Goal: Information Seeking & Learning: Learn about a topic

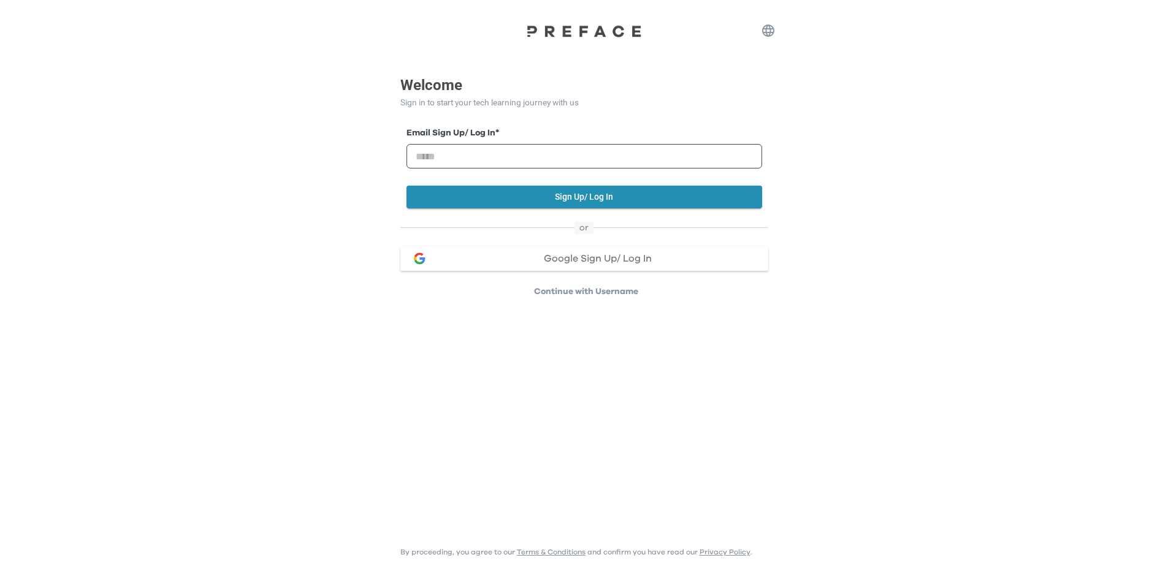
click at [471, 264] on button "Google Sign Up/ Log In" at bounding box center [584, 258] width 368 height 25
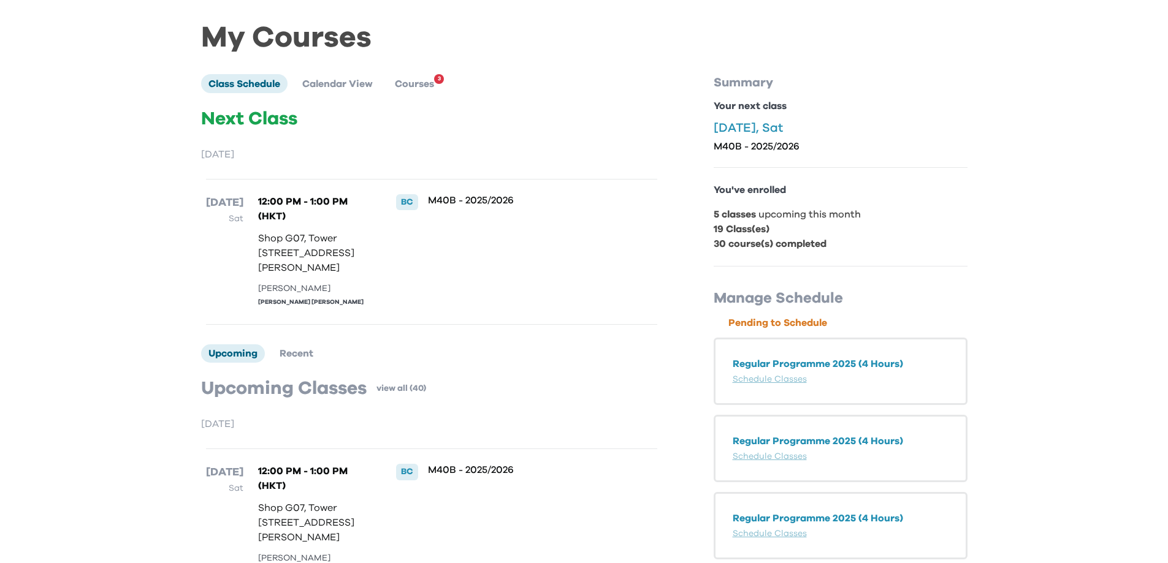
scroll to position [20, 0]
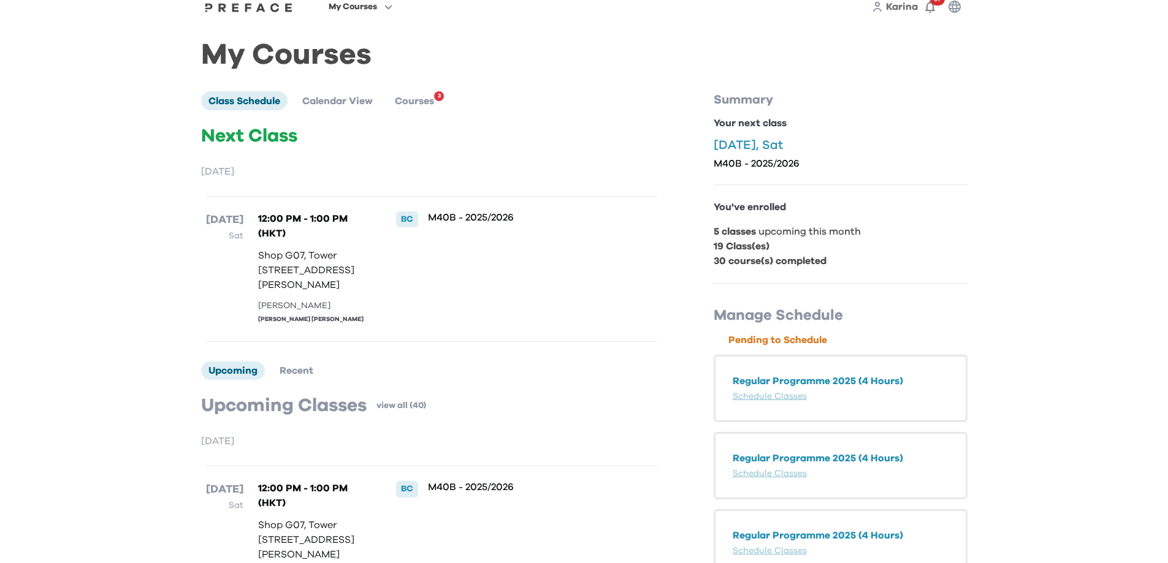
click at [412, 97] on span "Courses" at bounding box center [414, 101] width 39 height 10
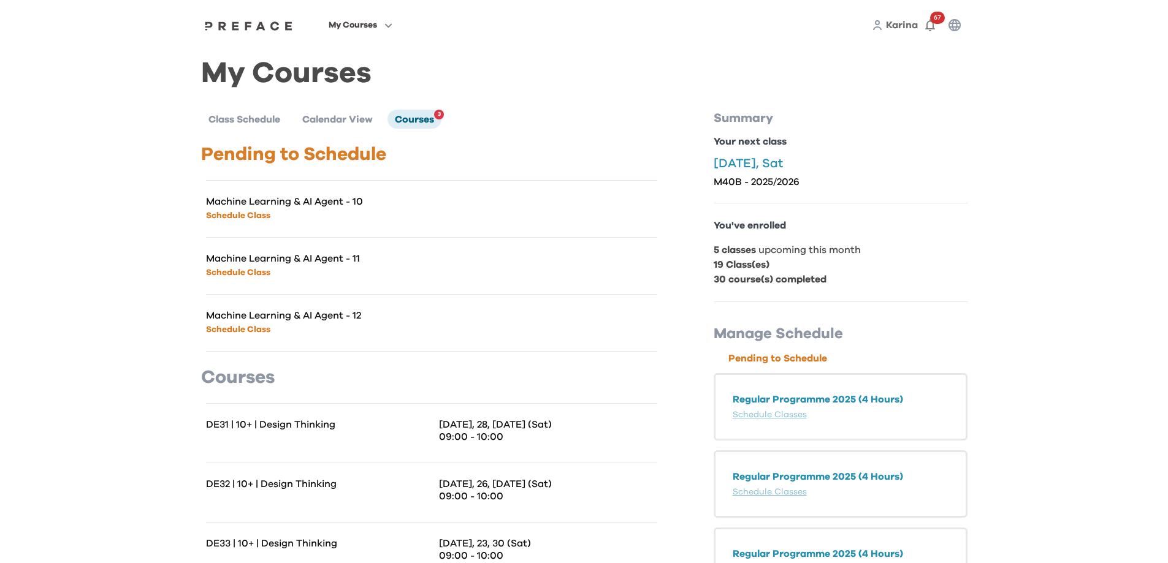
scroll to position [0, 0]
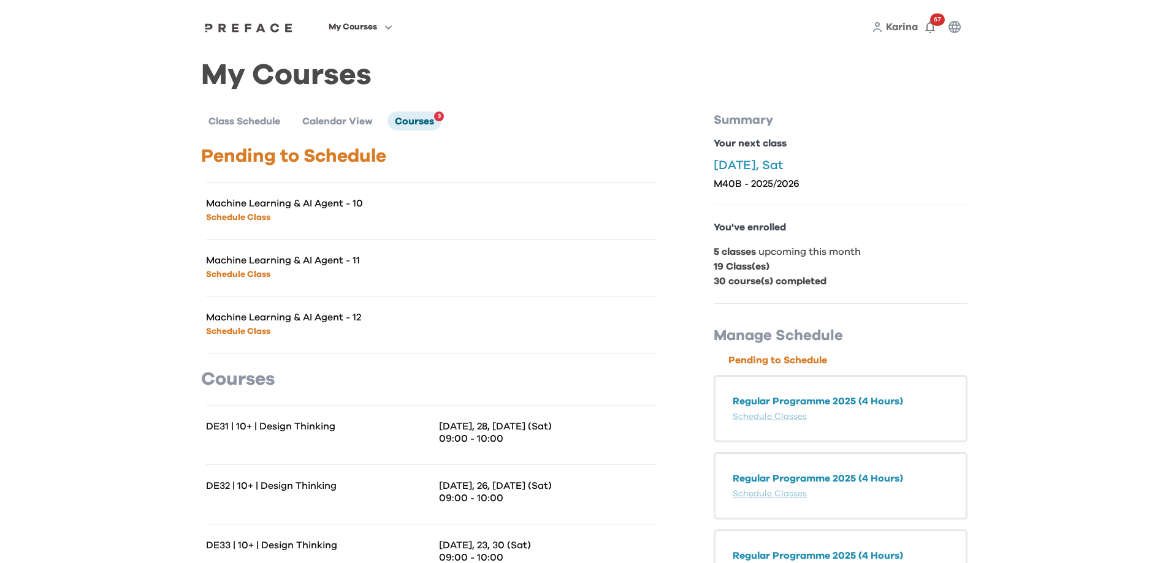
click at [232, 160] on p "Pending to Schedule" at bounding box center [431, 156] width 461 height 22
click at [256, 118] on span "Class Schedule" at bounding box center [244, 121] width 72 height 10
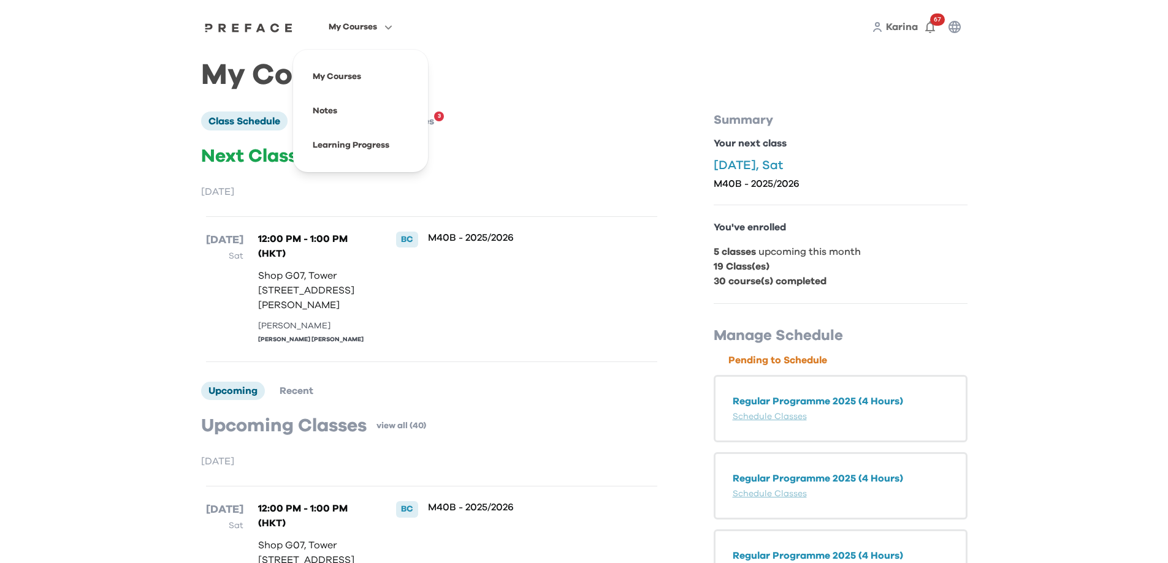
click at [368, 25] on span "My Courses" at bounding box center [353, 27] width 48 height 15
click at [365, 77] on span at bounding box center [360, 76] width 115 height 34
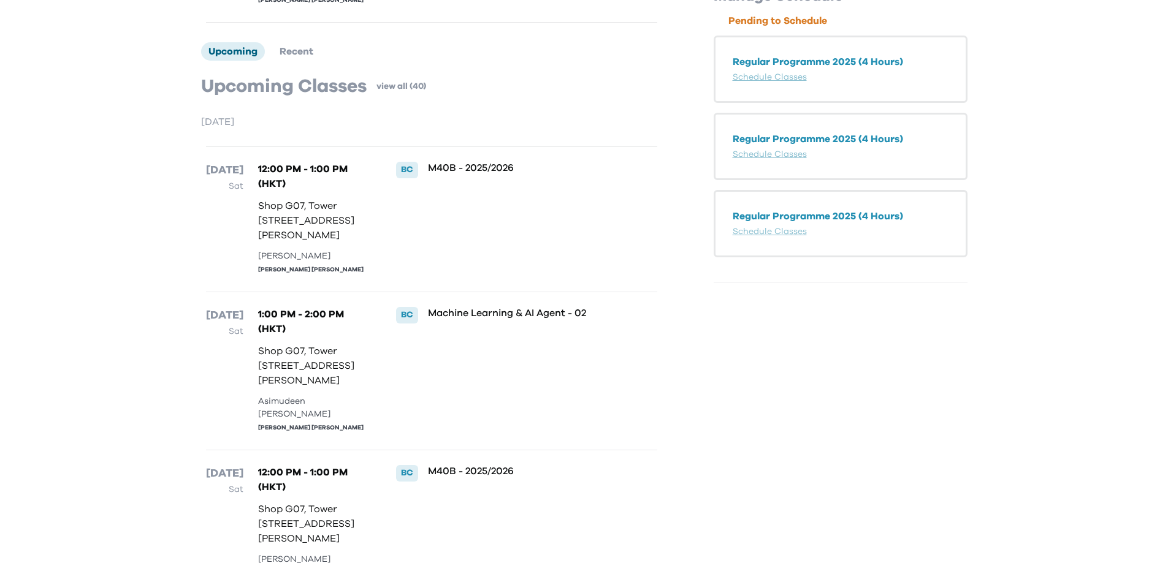
scroll to position [339, 0]
click at [311, 243] on p "Shop G07, Tower 535, 535 Jaffe Road, Causeway Bay | 銅鑼灣謝斐道535號Tower 535 地下G07號舖" at bounding box center [314, 221] width 113 height 44
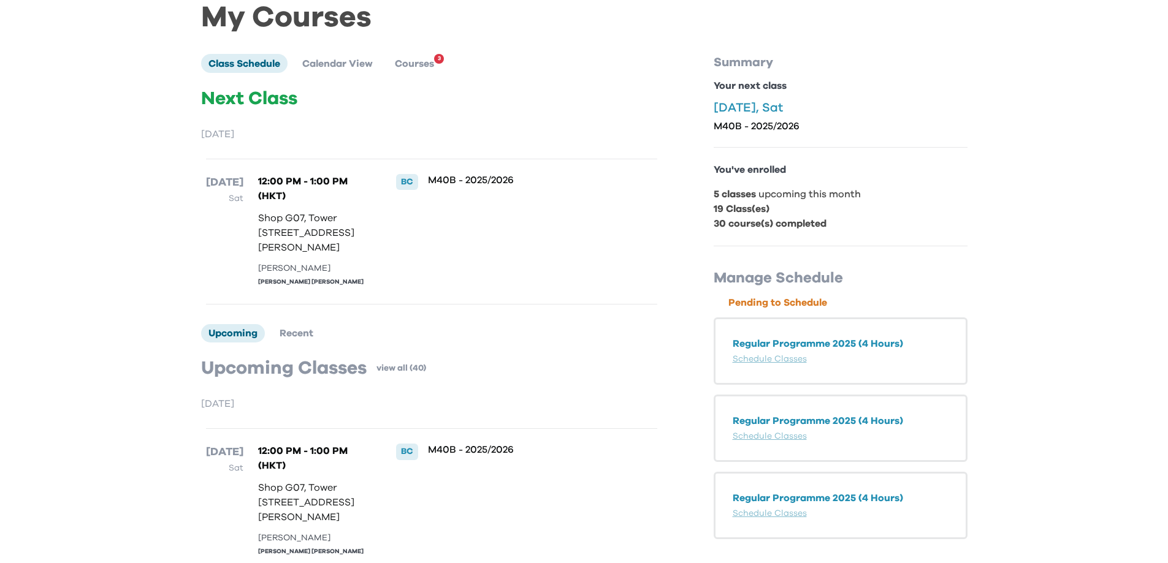
scroll to position [53, 0]
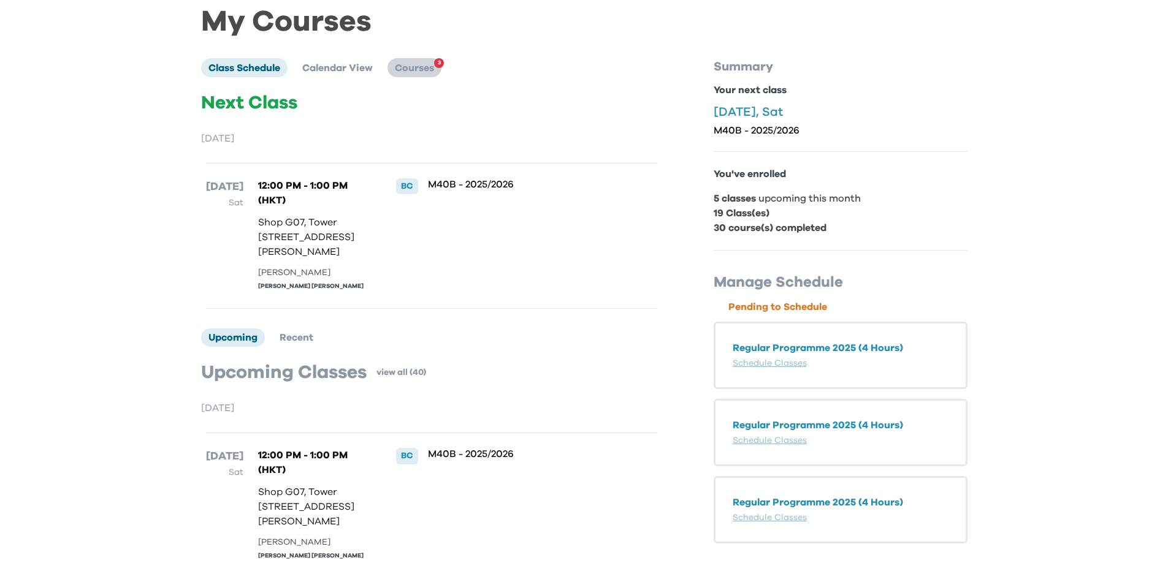
click at [393, 72] on li "Courses 3" at bounding box center [414, 67] width 54 height 18
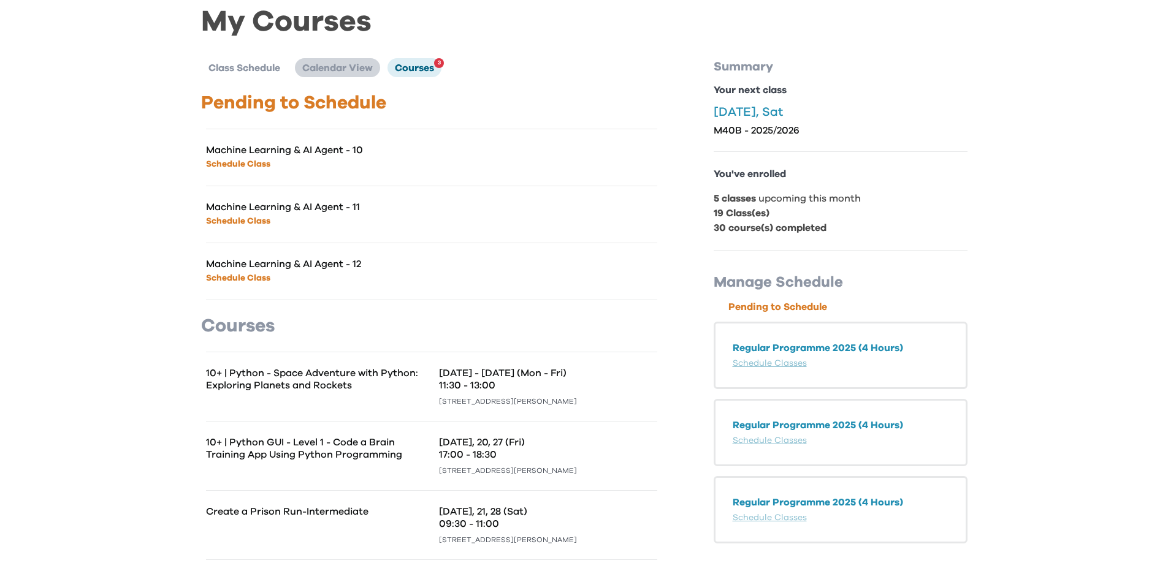
click at [313, 63] on span "Calendar View" at bounding box center [337, 68] width 70 height 10
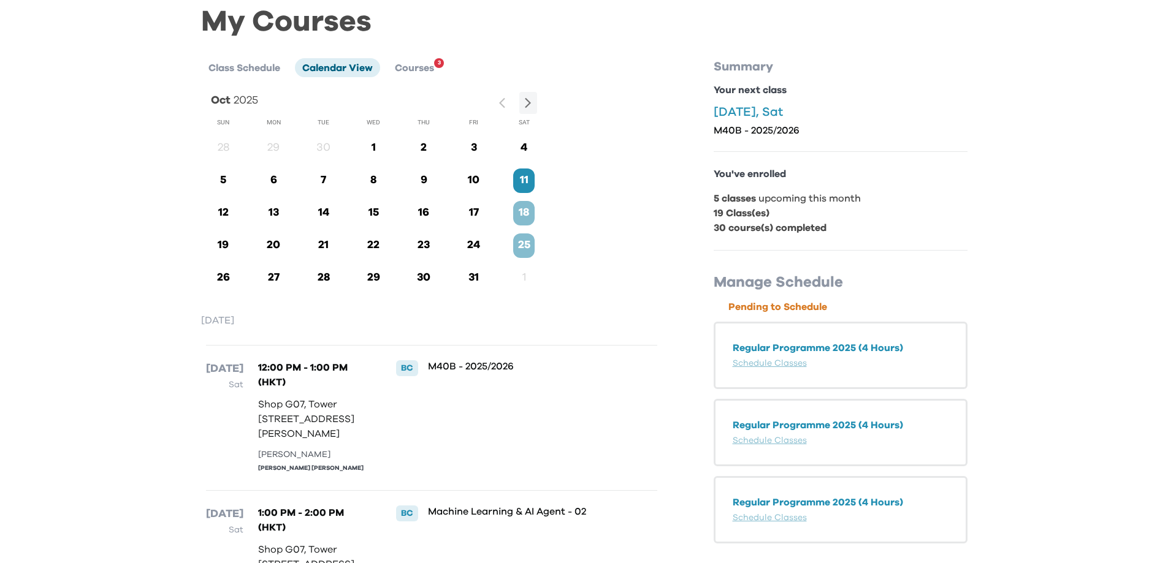
click at [401, 372] on div "BC" at bounding box center [407, 368] width 22 height 16
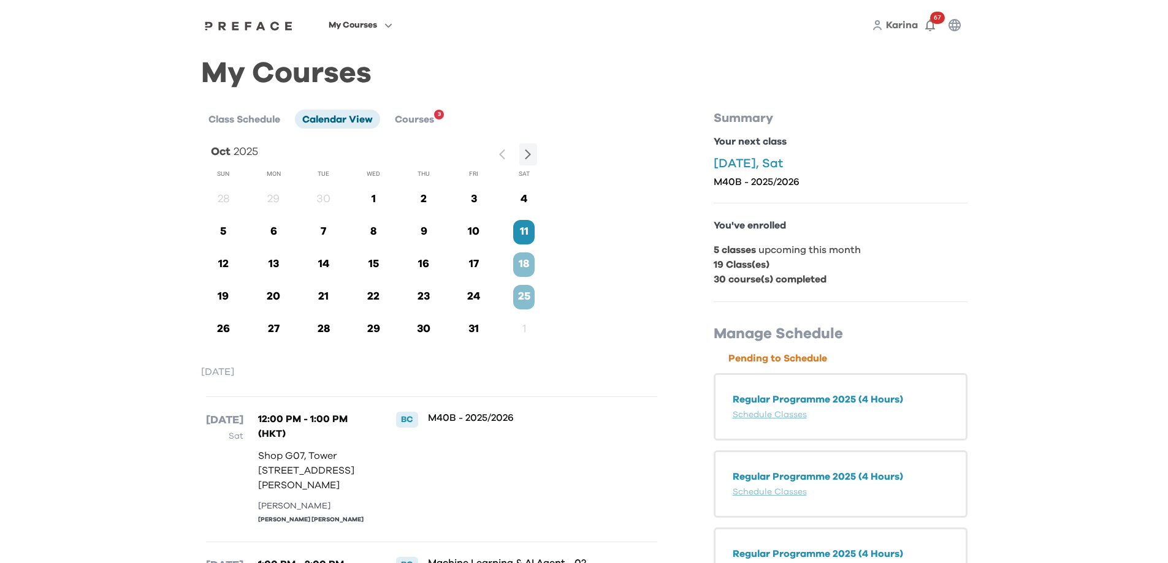
scroll to position [0, 0]
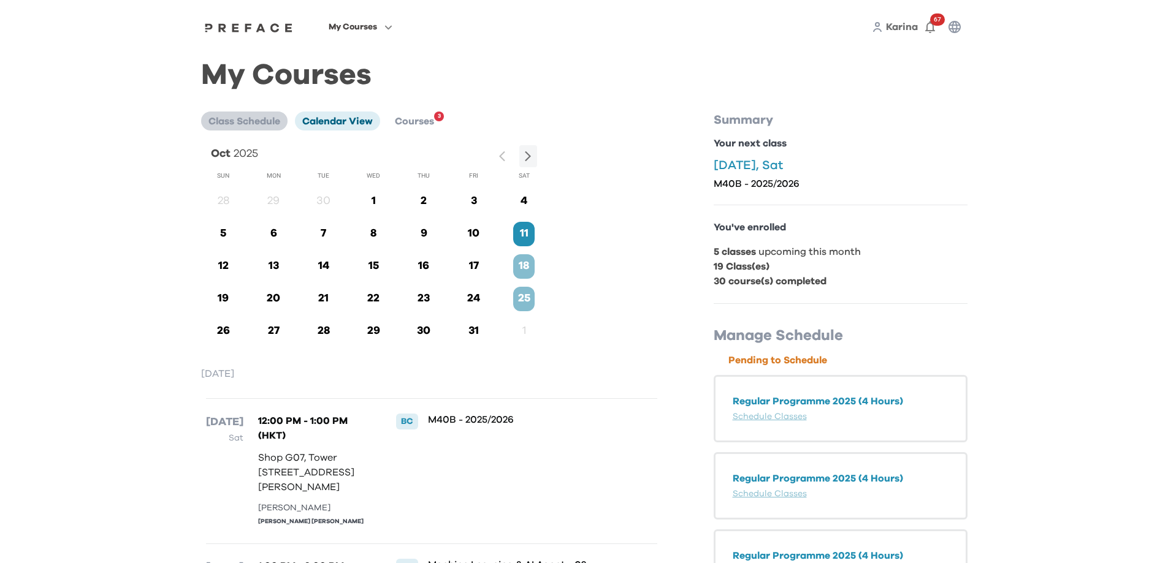
drag, startPoint x: 237, startPoint y: 123, endPoint x: 227, endPoint y: 121, distance: 10.1
click at [227, 121] on span "Class Schedule" at bounding box center [244, 121] width 72 height 10
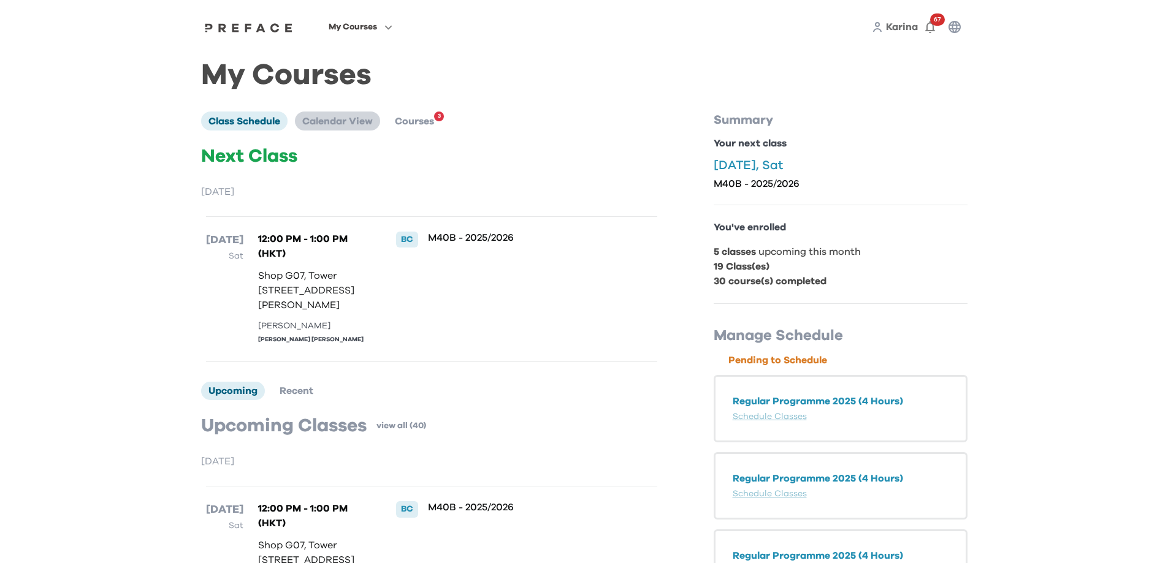
click at [356, 125] on span "Calendar View" at bounding box center [337, 121] width 70 height 10
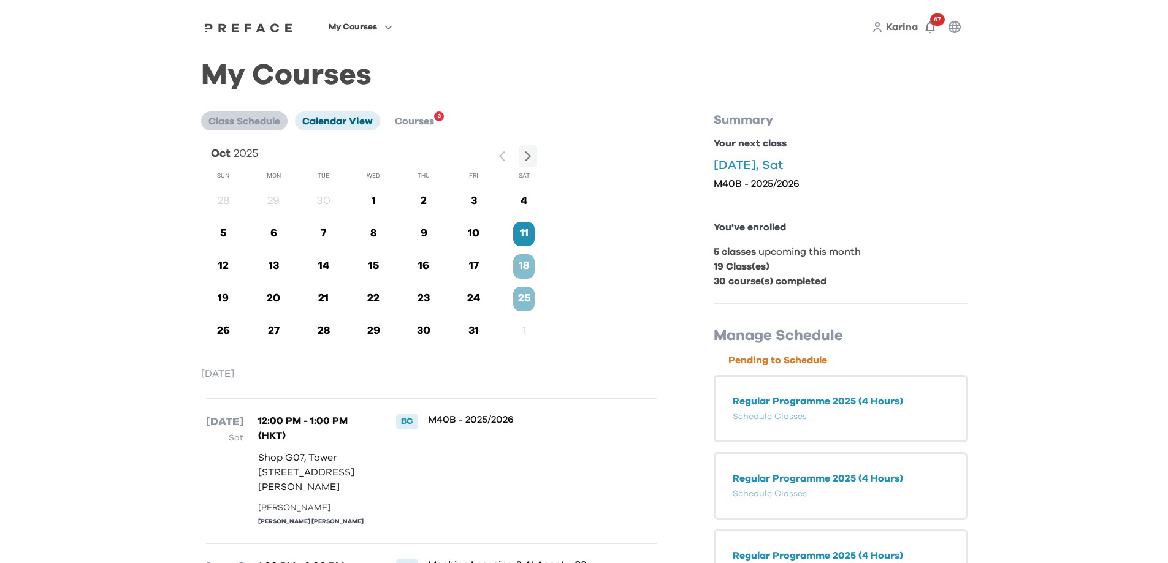
click at [243, 120] on span "Class Schedule" at bounding box center [244, 121] width 72 height 10
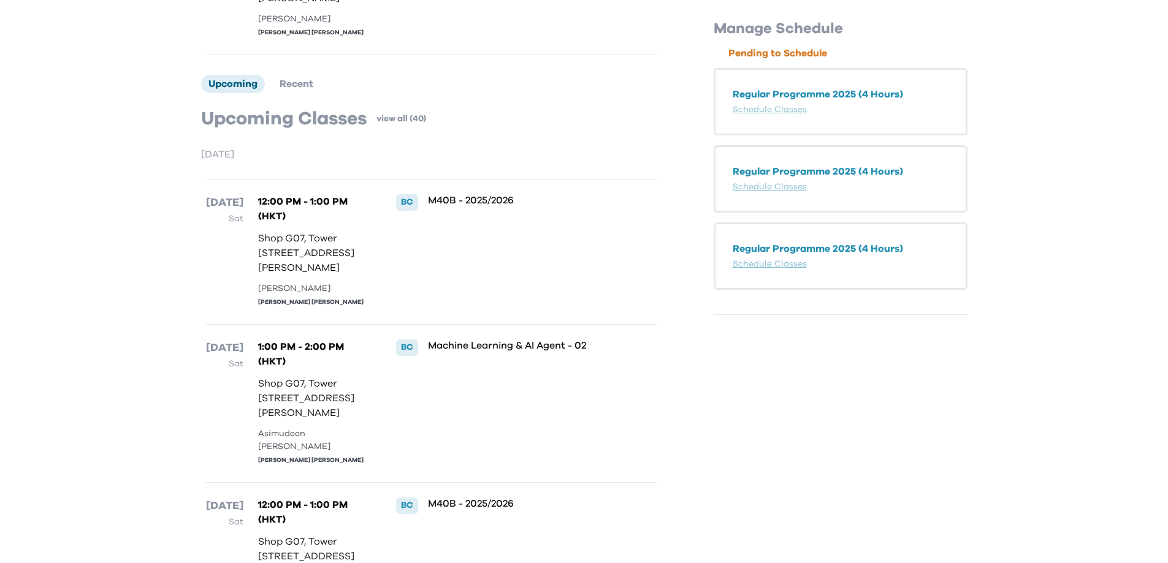
scroll to position [314, 0]
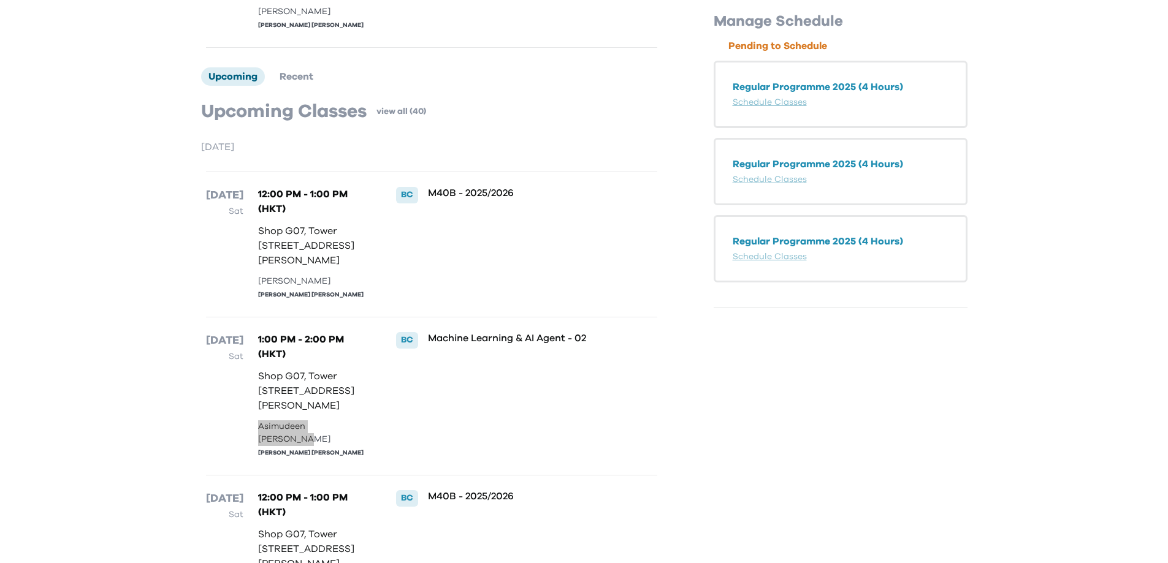
drag, startPoint x: 367, startPoint y: 517, endPoint x: 257, endPoint y: 517, distance: 109.1
click at [258, 446] on div "Asimudeen [PERSON_NAME]" at bounding box center [314, 433] width 113 height 26
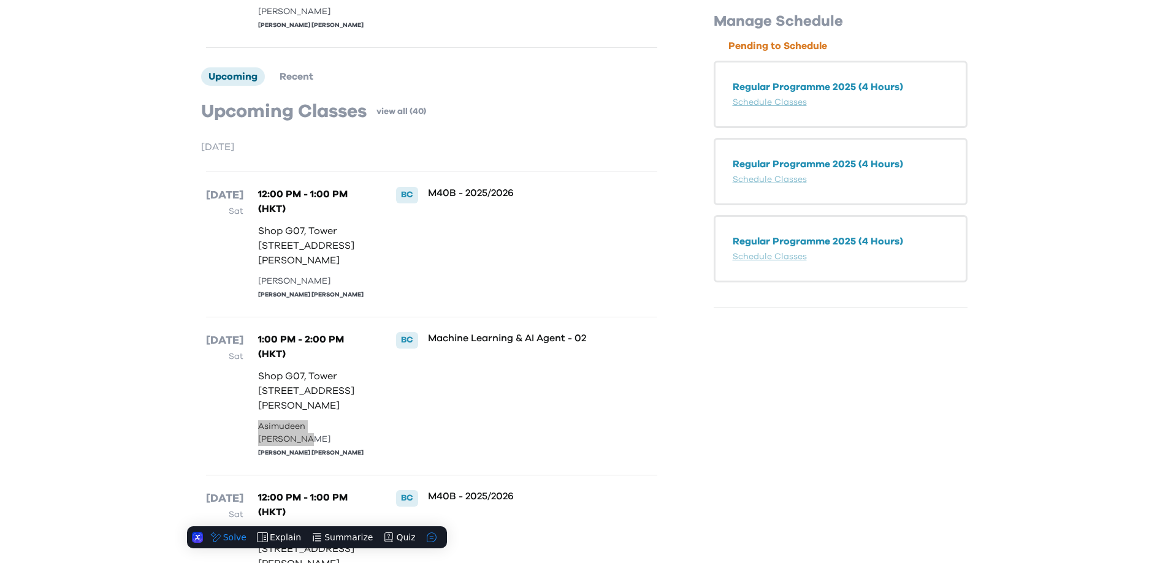
copy div "Asimudeen [PERSON_NAME]"
click at [475, 460] on div "Machine Learning & AI Agent - 02" at bounding box center [522, 396] width 188 height 128
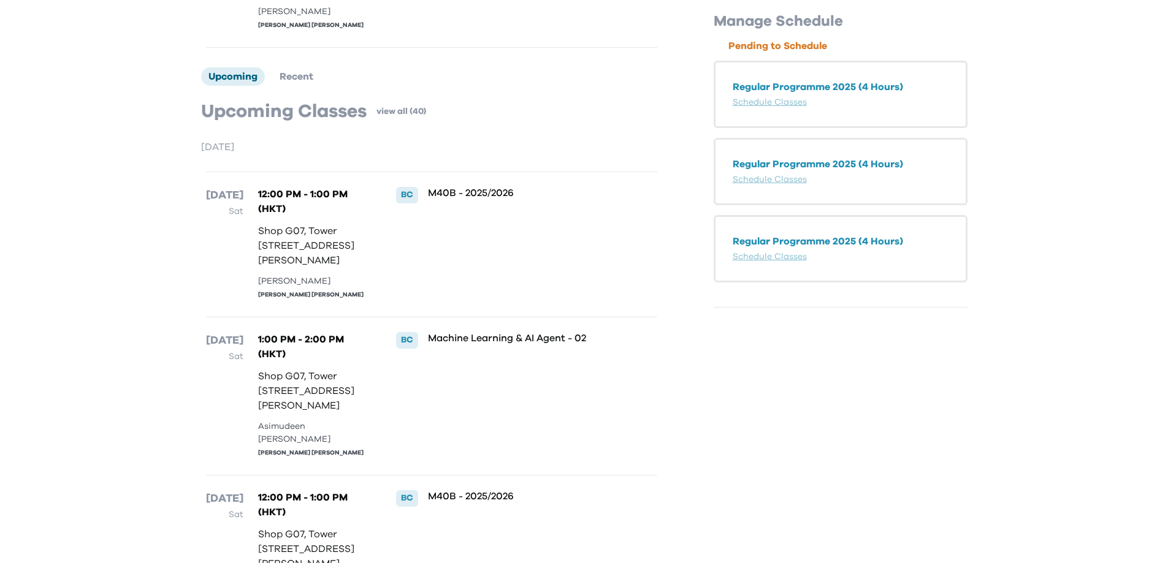
click at [224, 219] on p "Sat" at bounding box center [224, 211] width 37 height 15
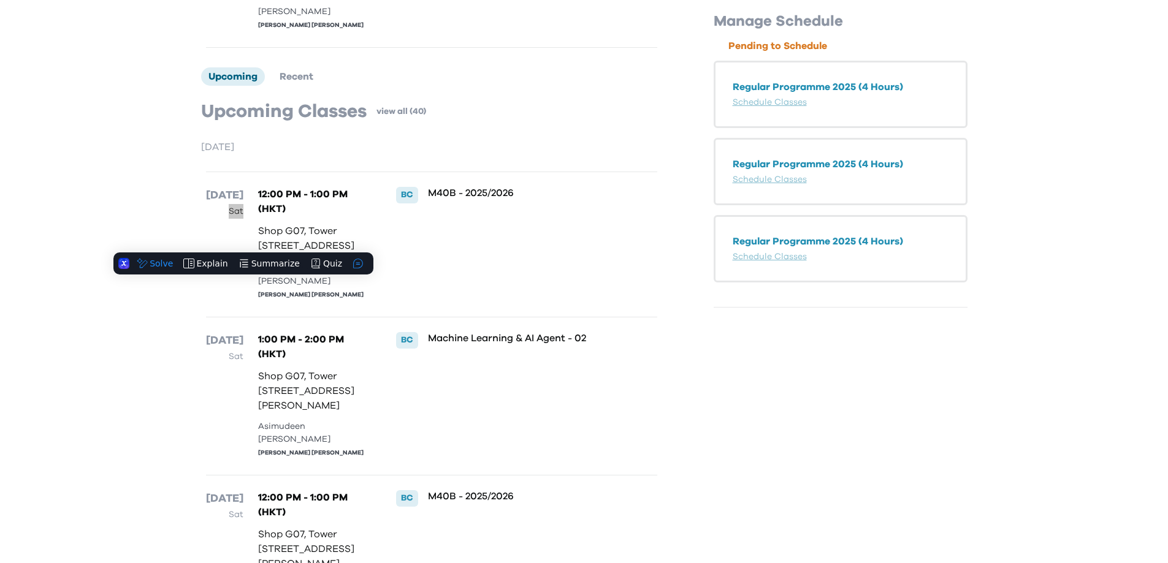
click at [224, 219] on p "Sat" at bounding box center [224, 211] width 37 height 15
click at [276, 268] on p "Shop G07, Tower [STREET_ADDRESS][PERSON_NAME]" at bounding box center [314, 246] width 113 height 44
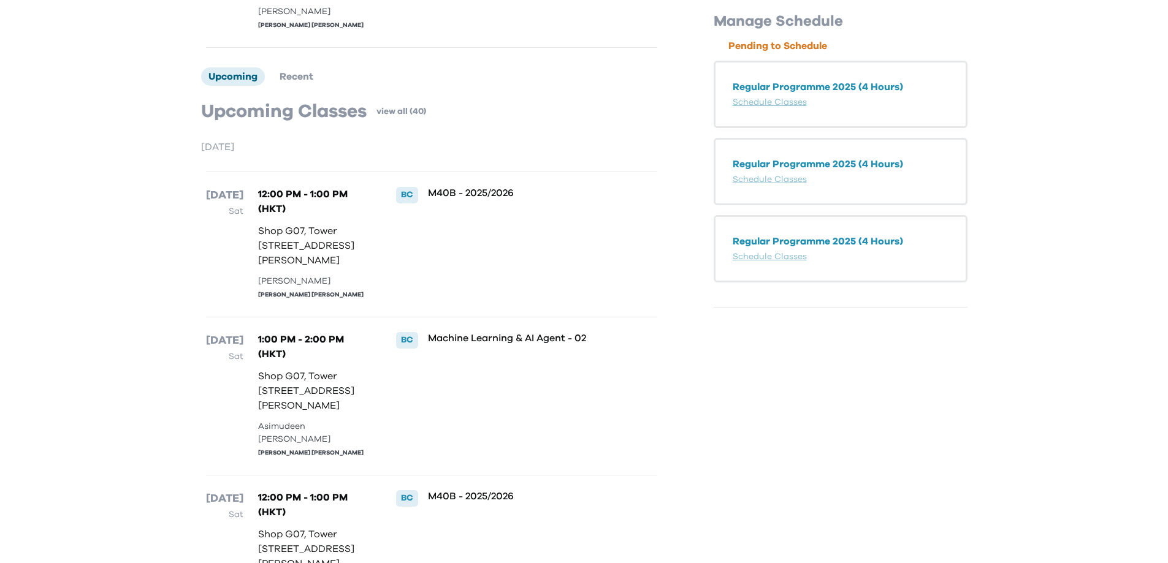
click at [276, 300] on div "[PERSON_NAME] [PERSON_NAME]" at bounding box center [314, 295] width 113 height 9
click at [276, 288] on div "[PERSON_NAME]" at bounding box center [314, 281] width 113 height 13
click at [406, 203] on div "BC" at bounding box center [407, 195] width 22 height 16
click at [238, 204] on p "[DATE]" at bounding box center [224, 195] width 37 height 17
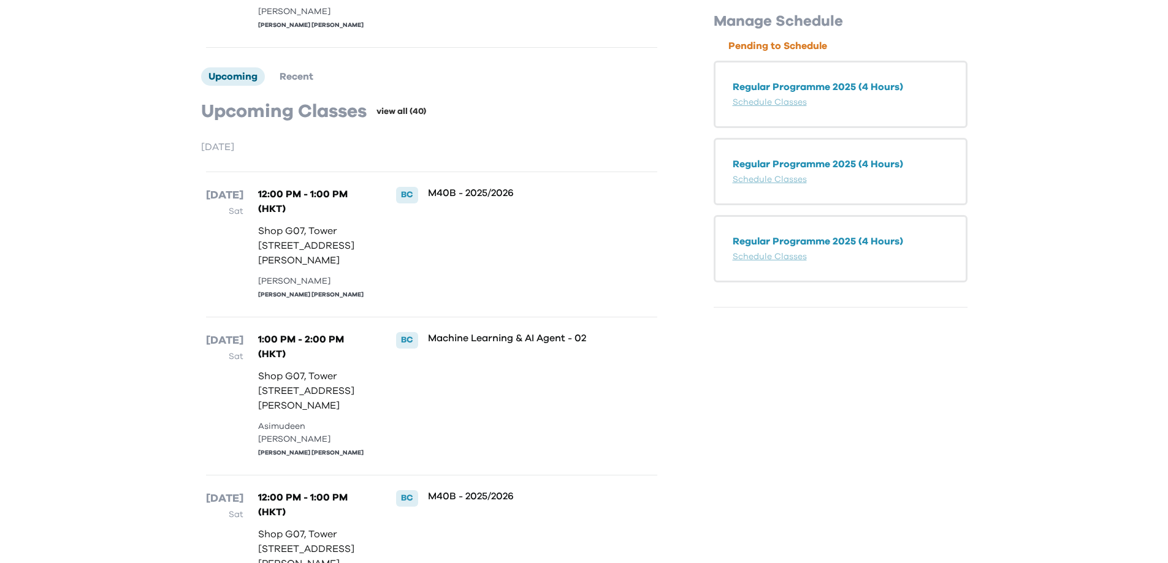
click at [397, 118] on link "view all (40)" at bounding box center [401, 111] width 50 height 12
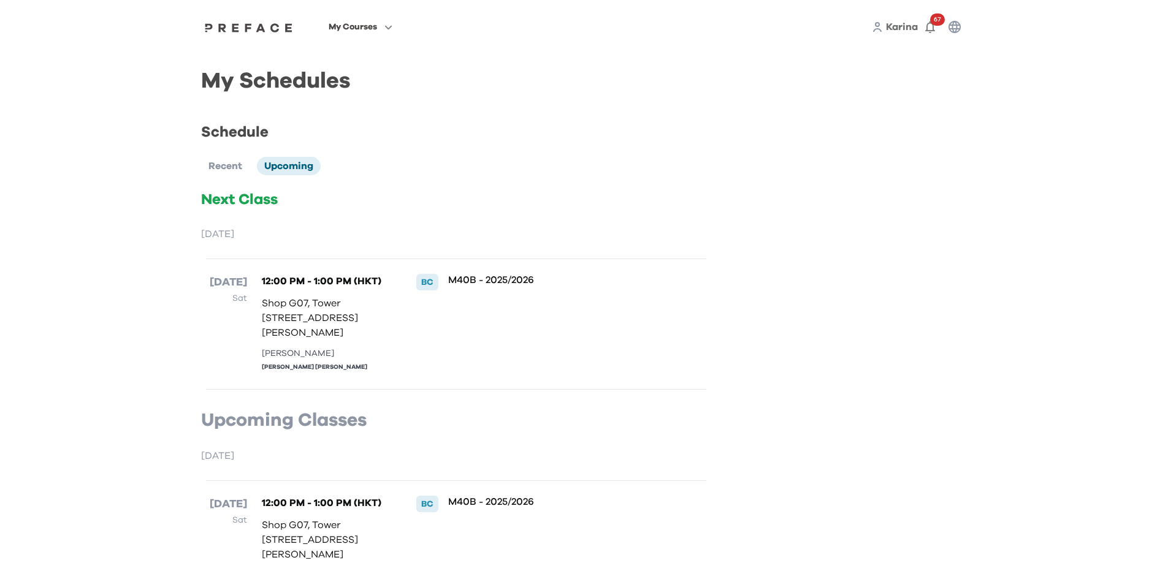
click at [955, 29] on icon "button" at bounding box center [954, 27] width 15 height 15
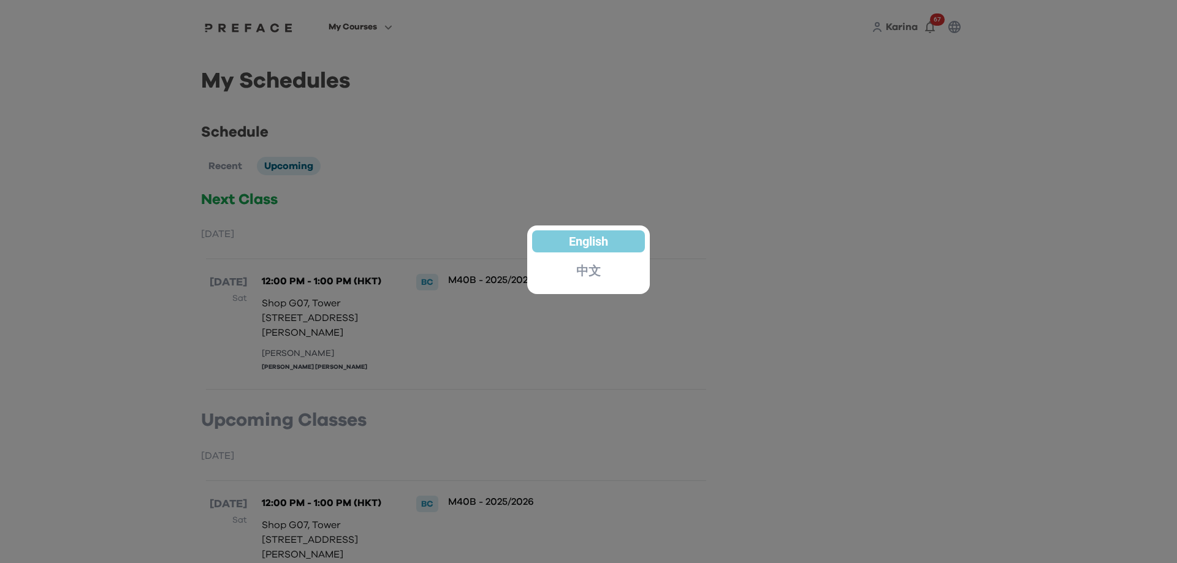
click at [705, 255] on div at bounding box center [588, 281] width 1177 height 563
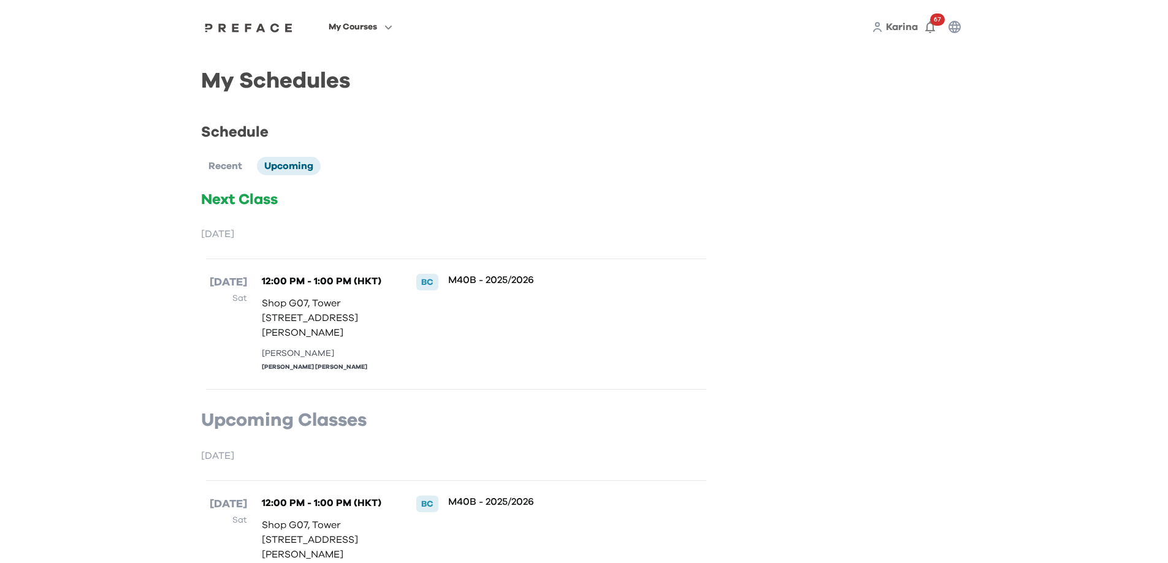
click at [896, 23] on span "Karina" at bounding box center [902, 27] width 32 height 10
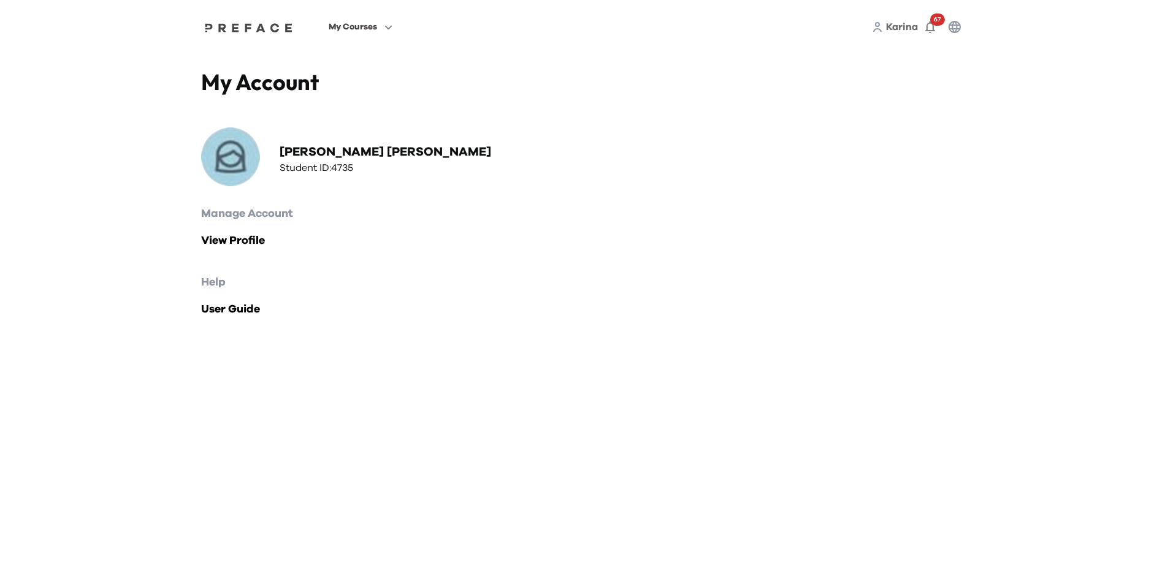
click at [368, 33] on span "My Courses" at bounding box center [353, 27] width 48 height 15
click at [350, 119] on span at bounding box center [360, 111] width 115 height 34
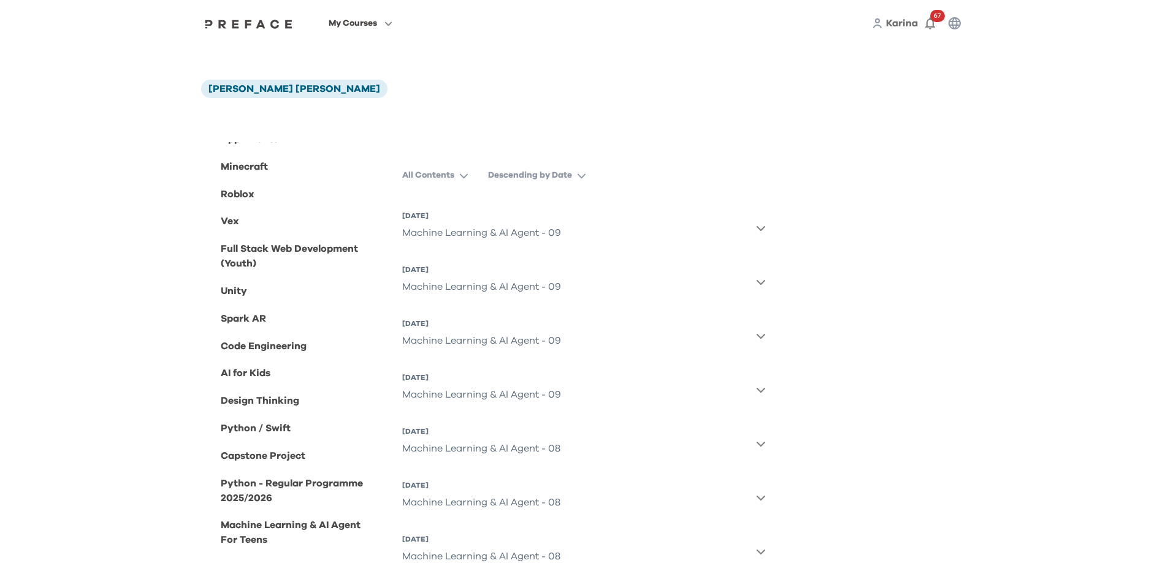
scroll to position [94, 0]
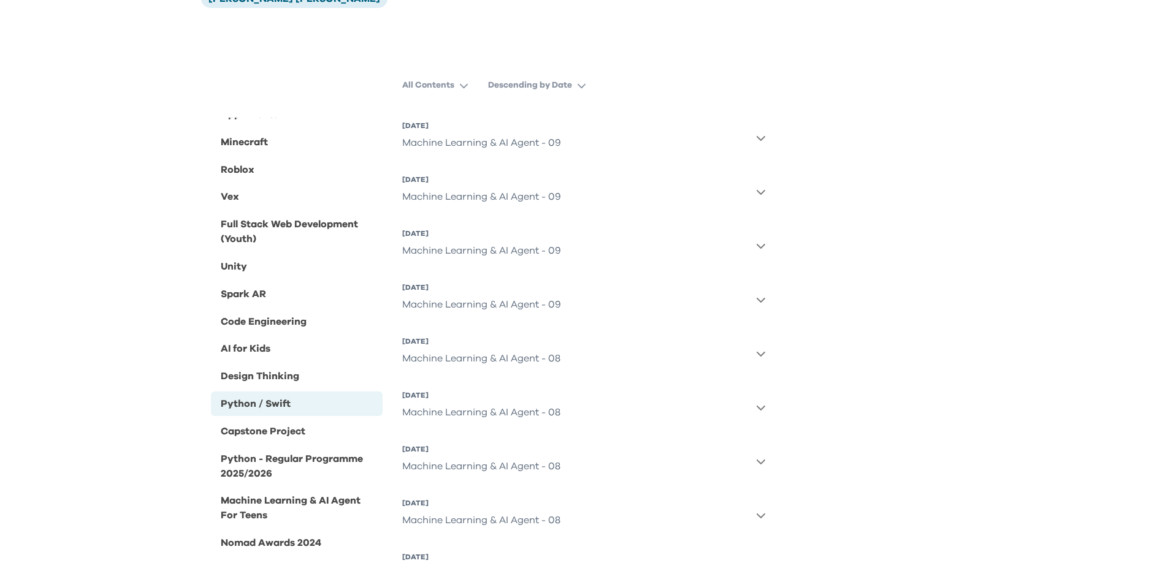
click at [305, 411] on div "Python / Swift" at bounding box center [297, 404] width 172 height 25
click at [519, 83] on p "Descending by Date" at bounding box center [530, 85] width 84 height 12
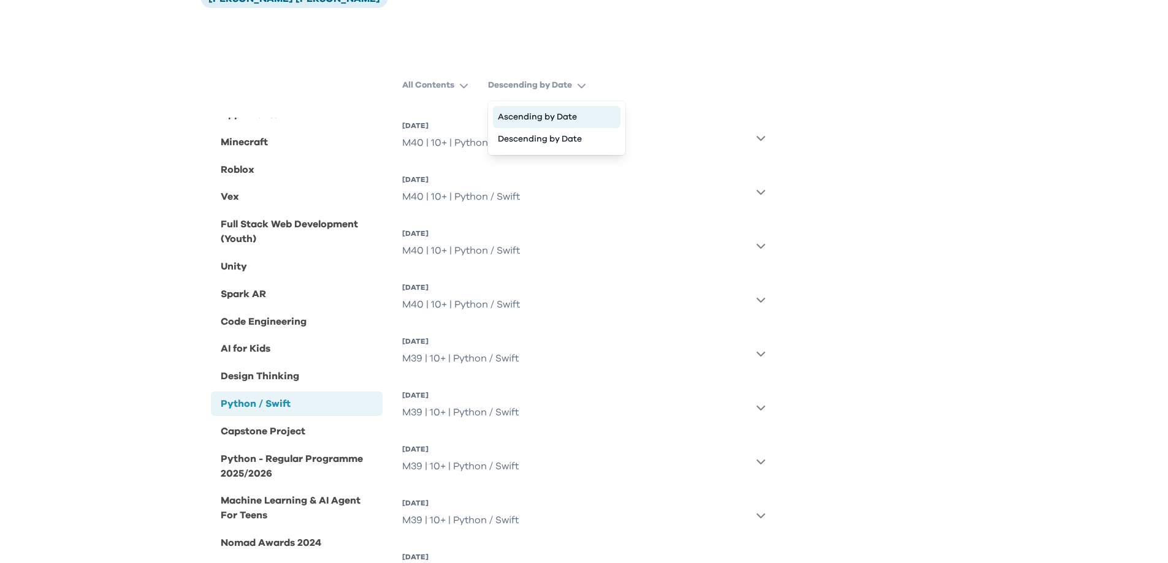
click at [534, 106] on button "Ascending by Date" at bounding box center [556, 117] width 127 height 22
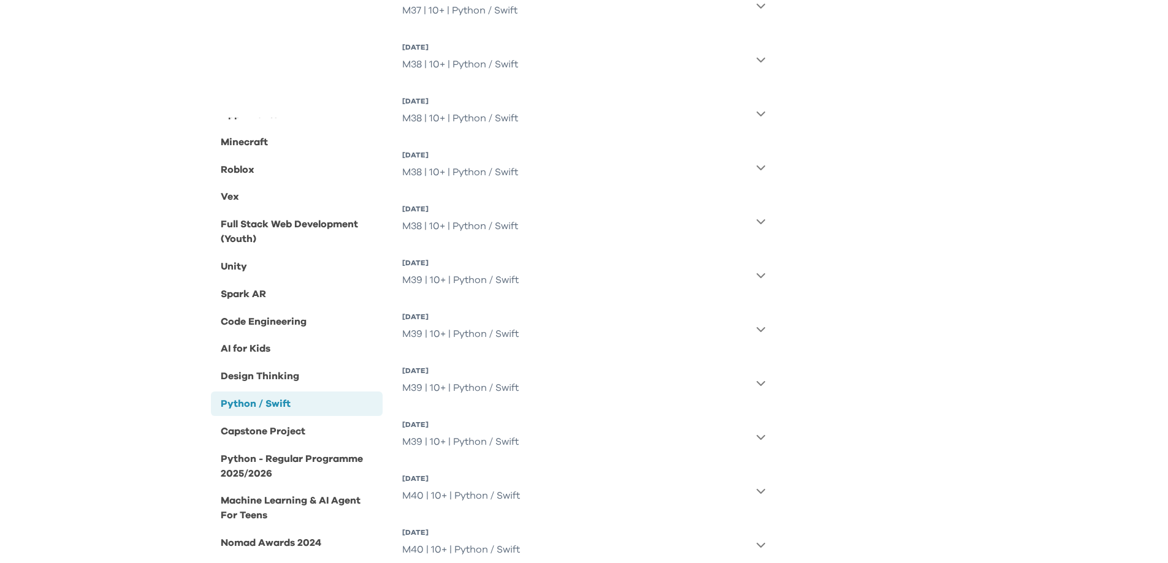
scroll to position [1181, 0]
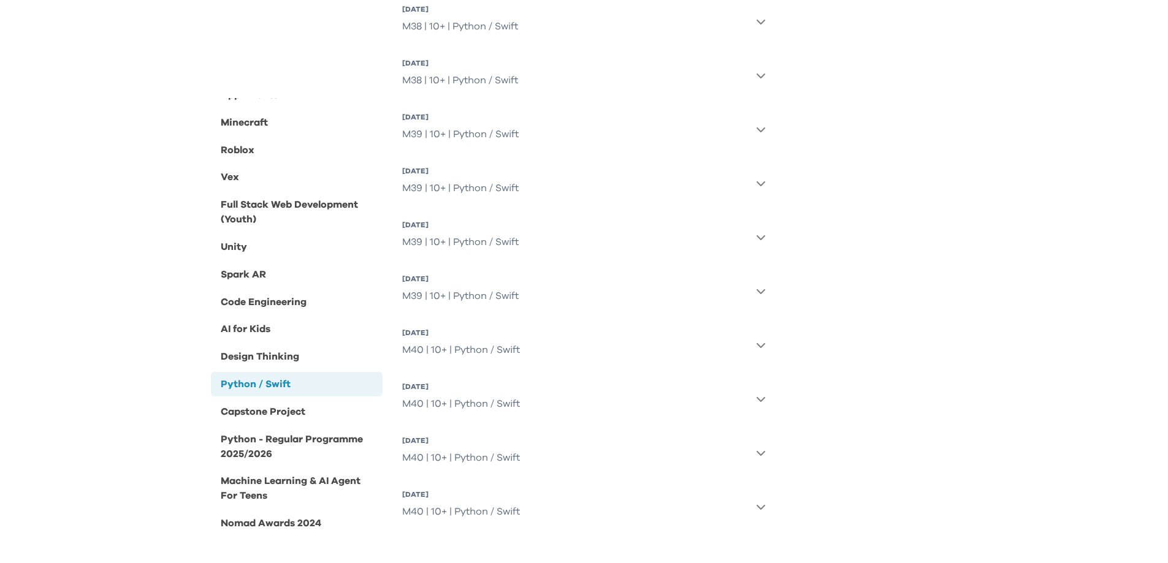
click at [763, 454] on icon "button" at bounding box center [761, 453] width 10 height 10
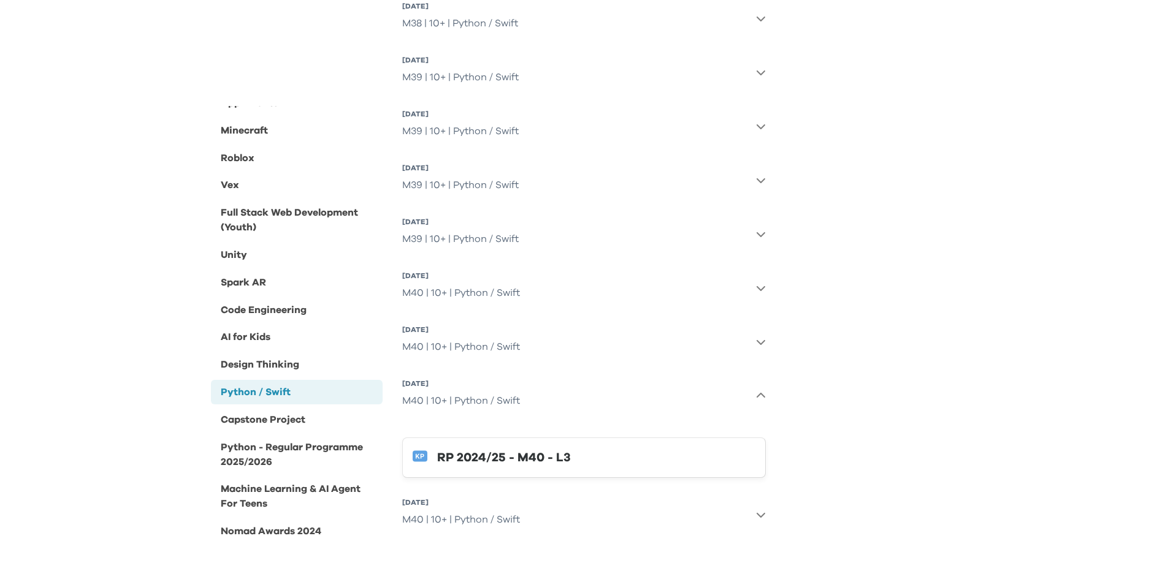
scroll to position [1246, 0]
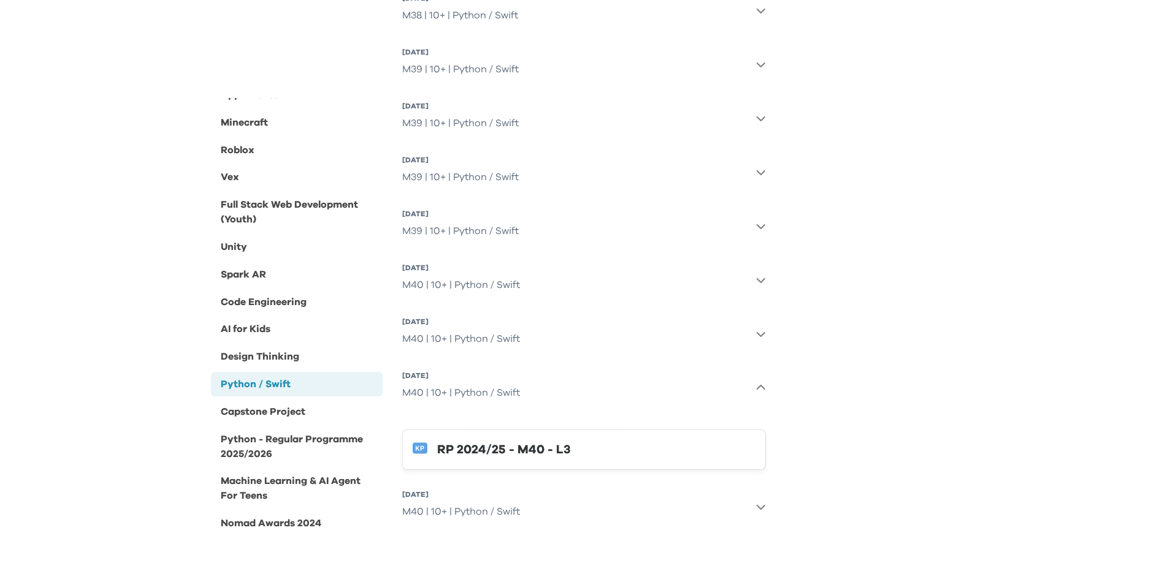
click at [762, 507] on icon "button" at bounding box center [760, 507] width 9 height 5
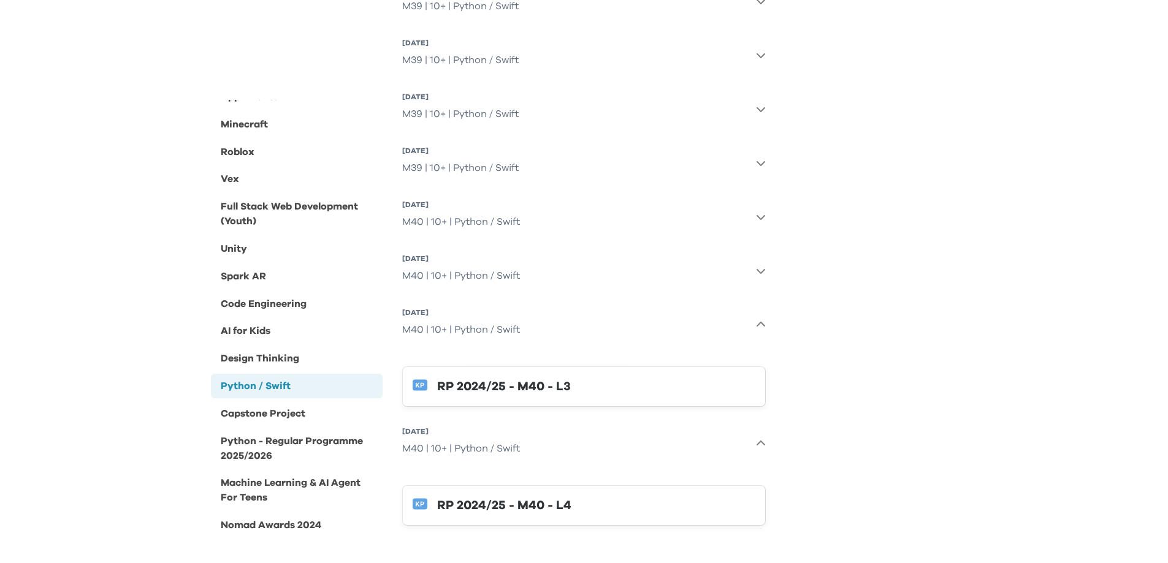
scroll to position [1311, 0]
click at [303, 414] on div "Capstone Project" at bounding box center [263, 412] width 85 height 15
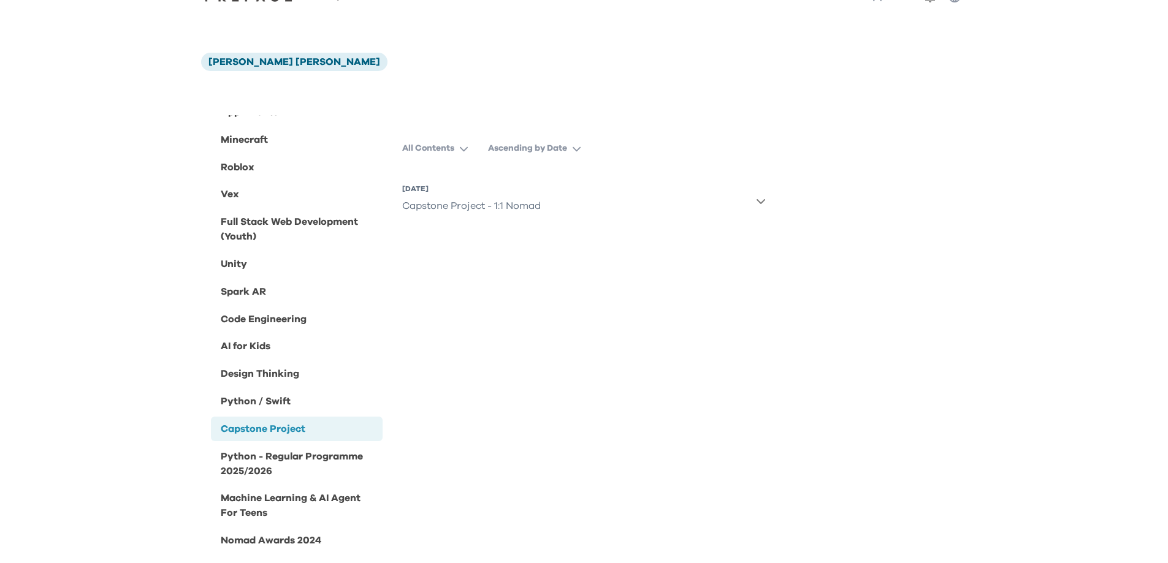
scroll to position [48, 0]
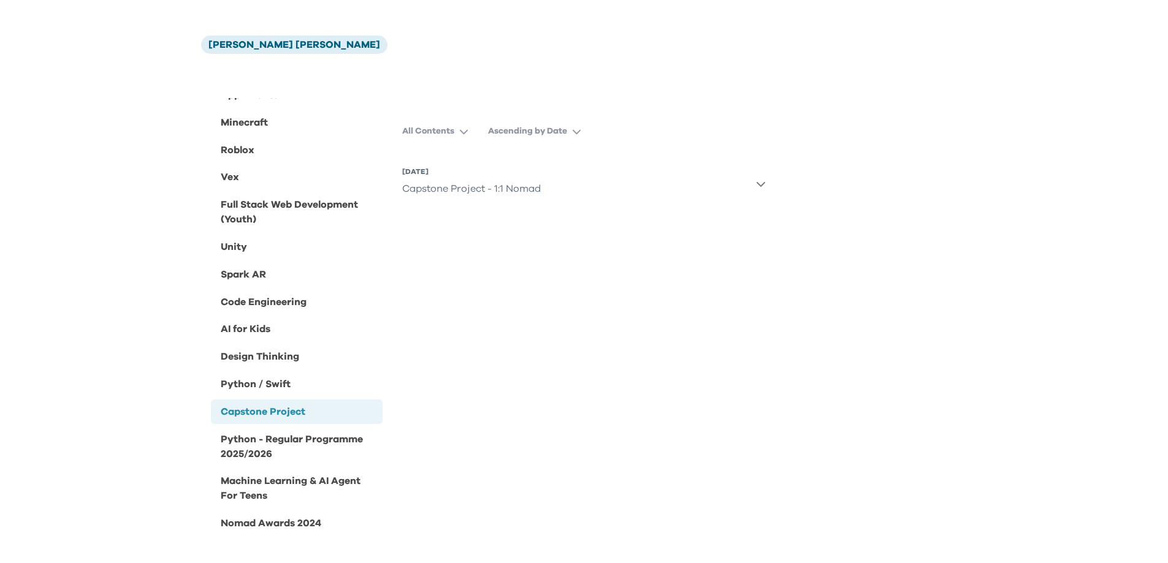
click at [764, 180] on icon "button" at bounding box center [761, 184] width 10 height 10
click at [762, 188] on icon "button" at bounding box center [761, 184] width 10 height 10
click at [310, 490] on div "Machine Learning & AI Agent For Teens" at bounding box center [300, 488] width 158 height 29
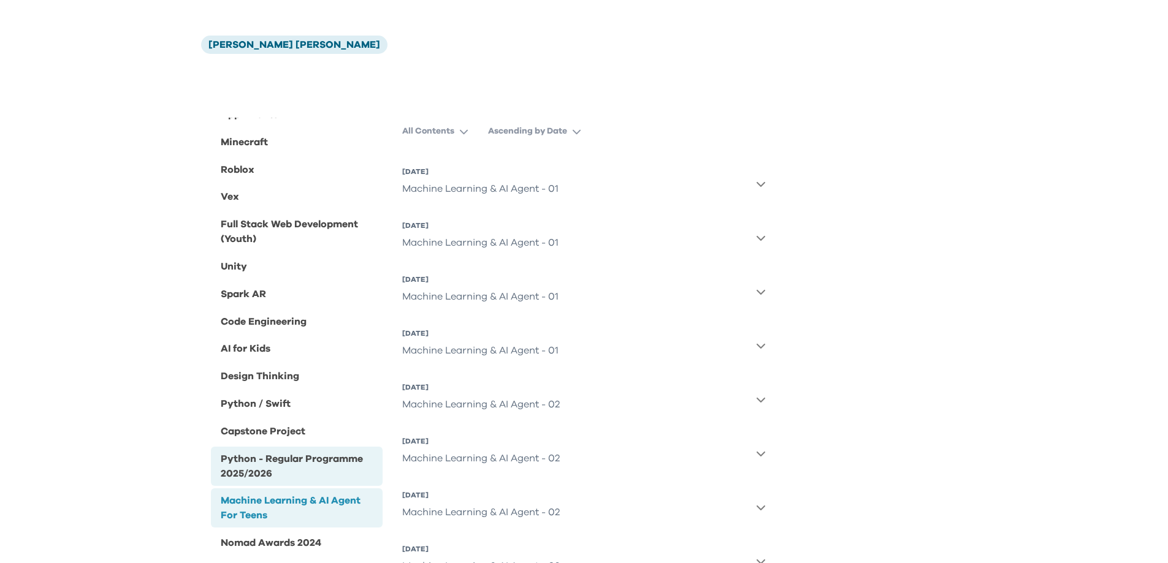
click at [315, 476] on div "Python - Regular Programme 2025/2026" at bounding box center [300, 465] width 158 height 29
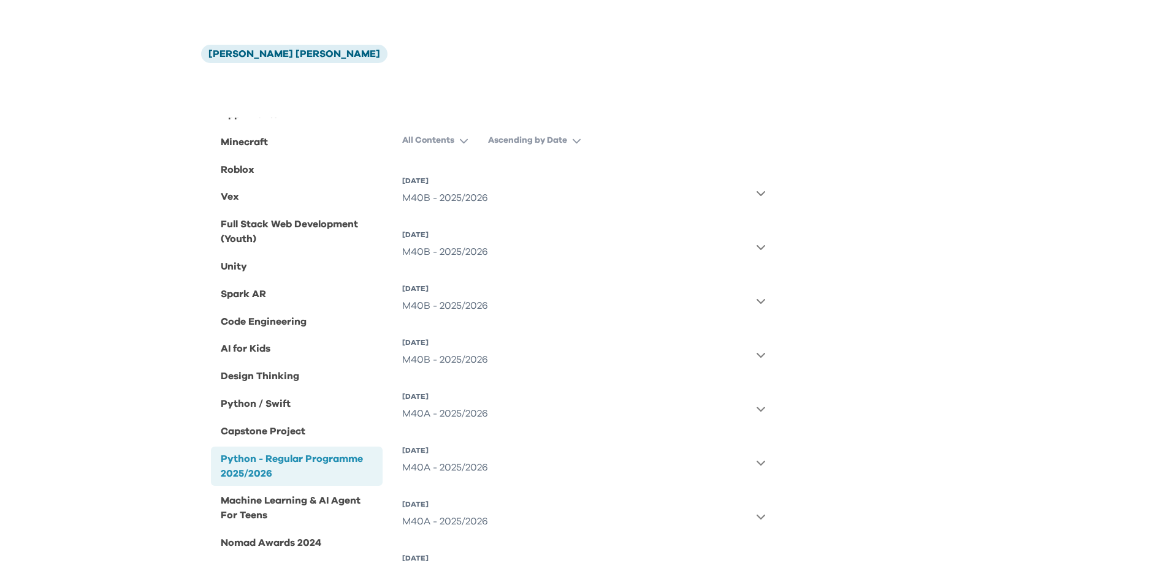
scroll to position [0, 0]
